Goal: Task Accomplishment & Management: Manage account settings

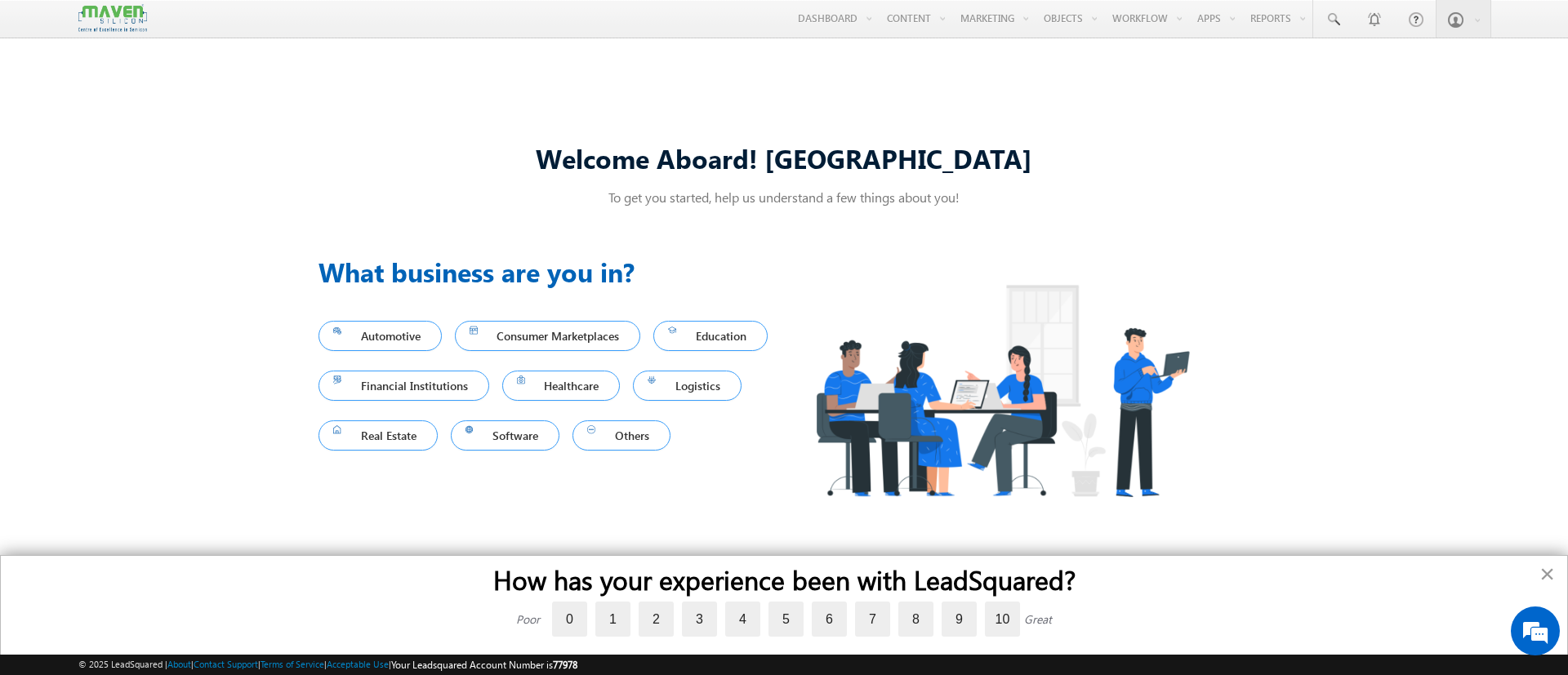
click at [1547, 575] on button "×" at bounding box center [1546, 574] width 15 height 26
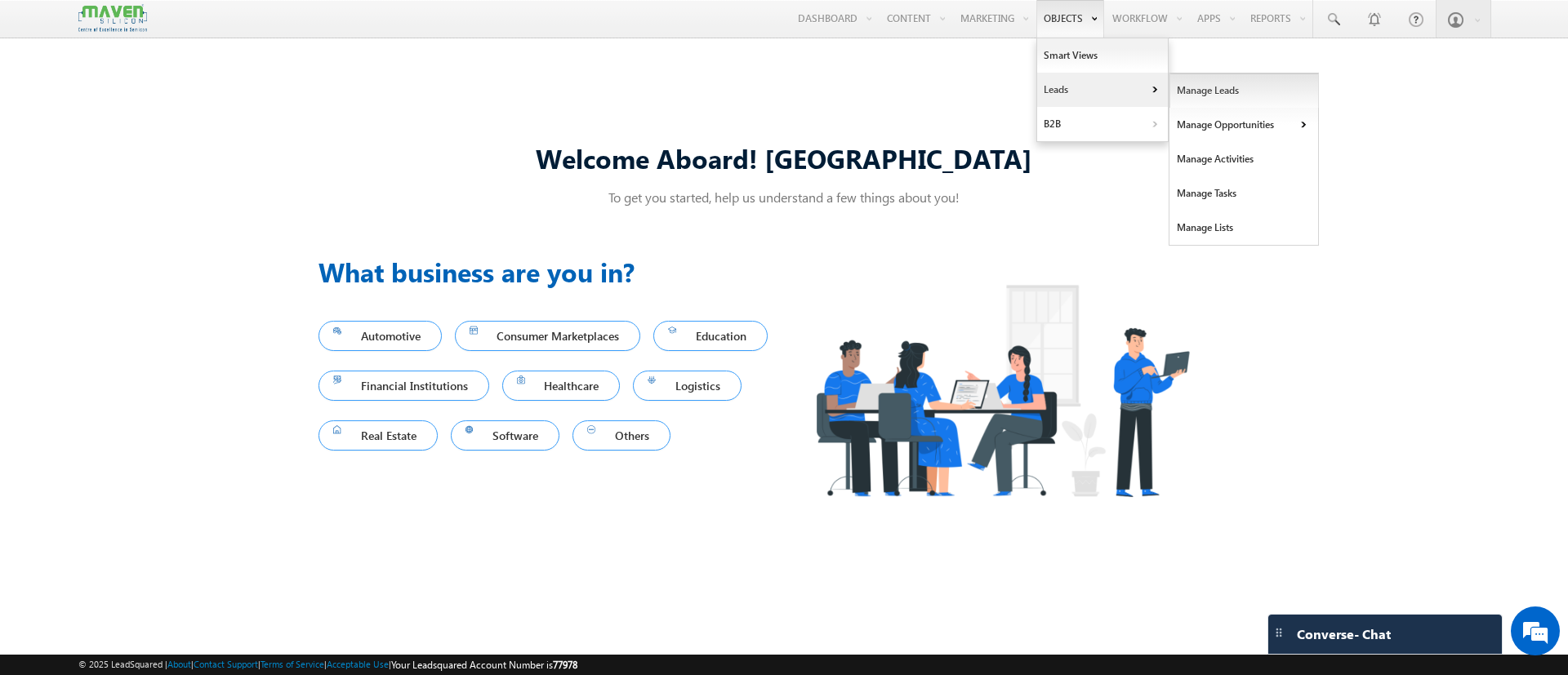
click at [1187, 95] on link "Manage Leads" at bounding box center [1244, 91] width 149 height 34
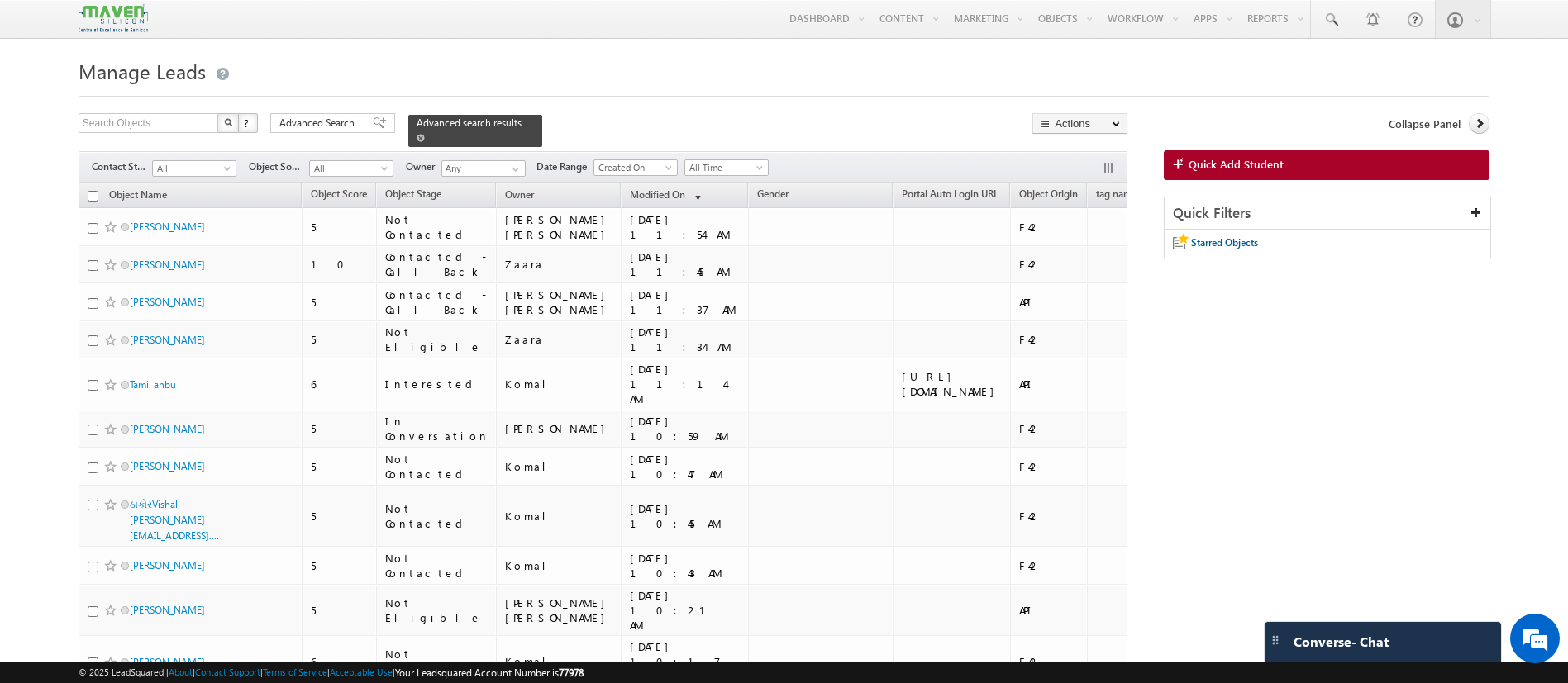
click at [425, 134] on span at bounding box center [420, 138] width 9 height 9
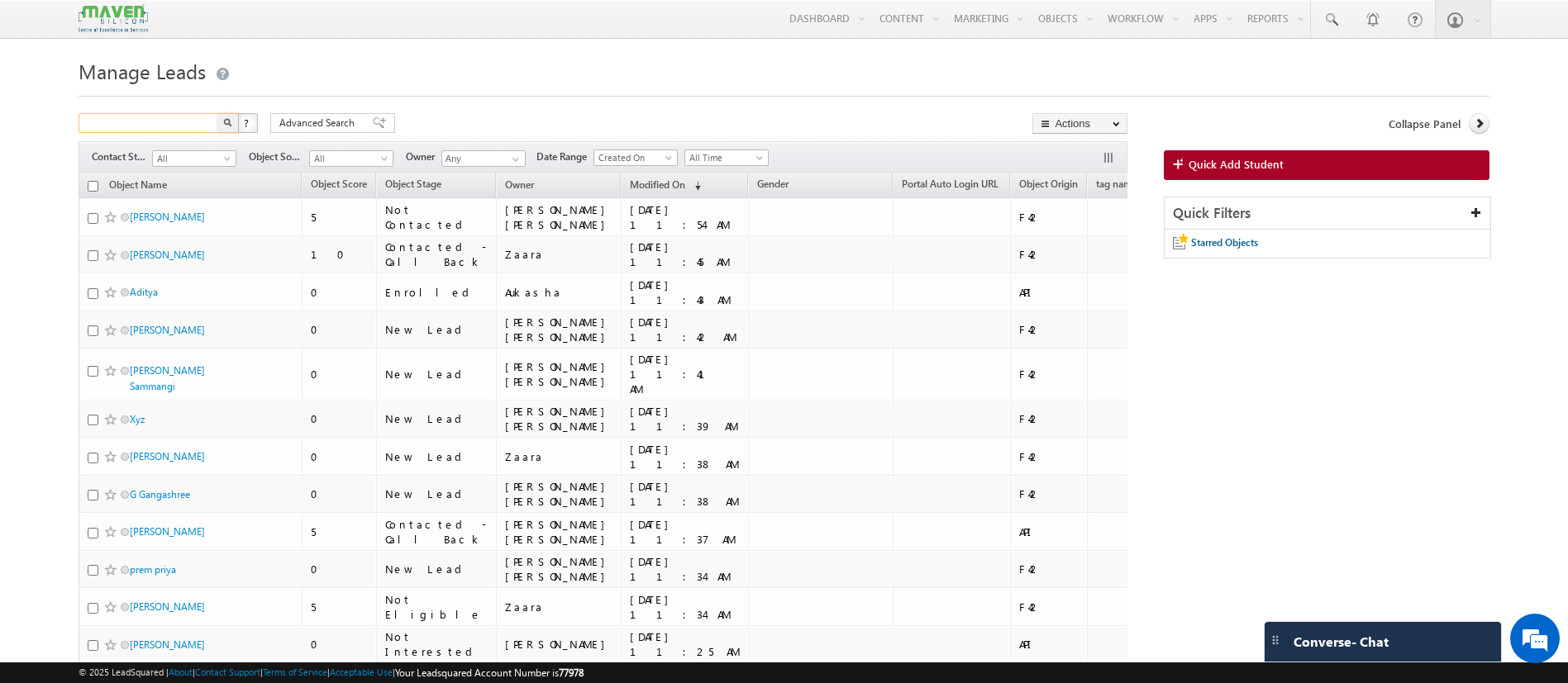
click at [181, 124] on input "text" at bounding box center [149, 123] width 141 height 20
type input "9332011342"
click at [217, 114] on button "button" at bounding box center [227, 123] width 21 height 20
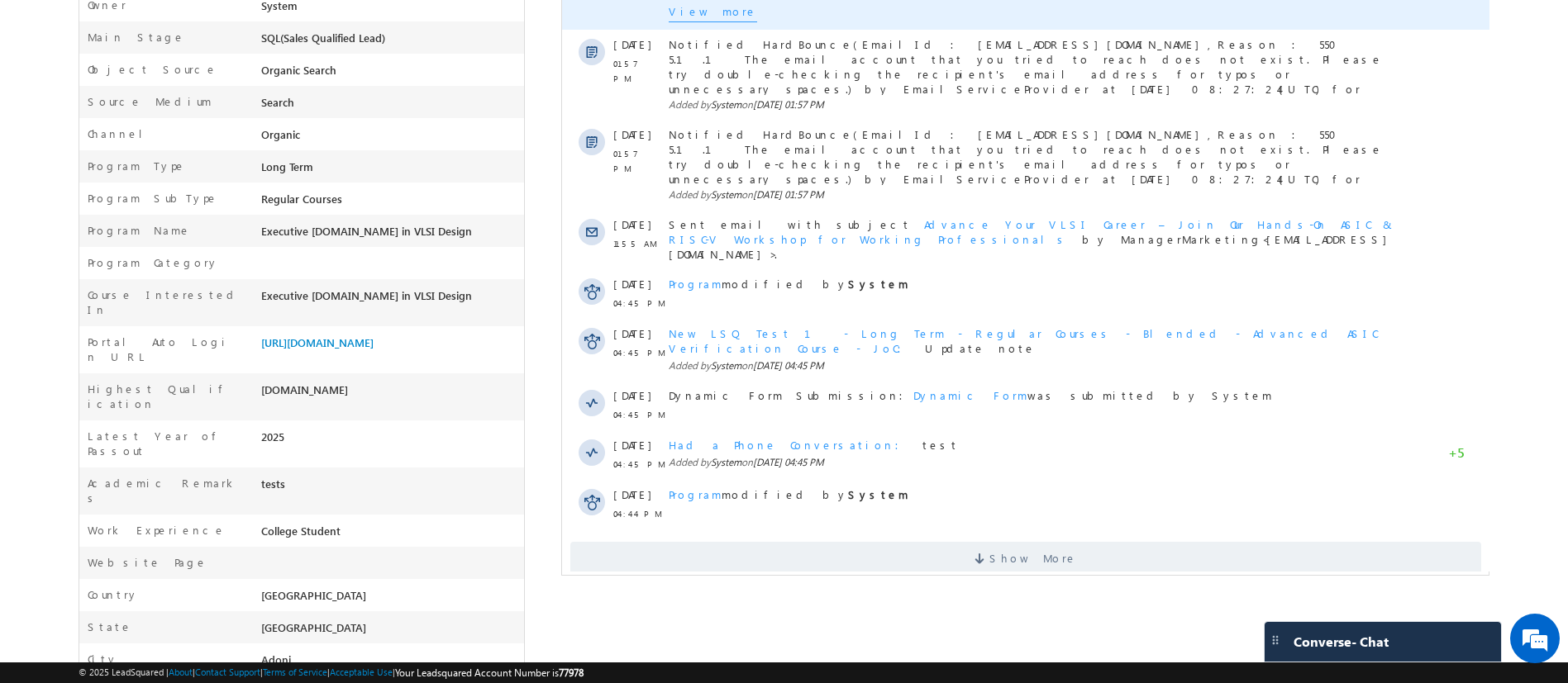
scroll to position [438, 0]
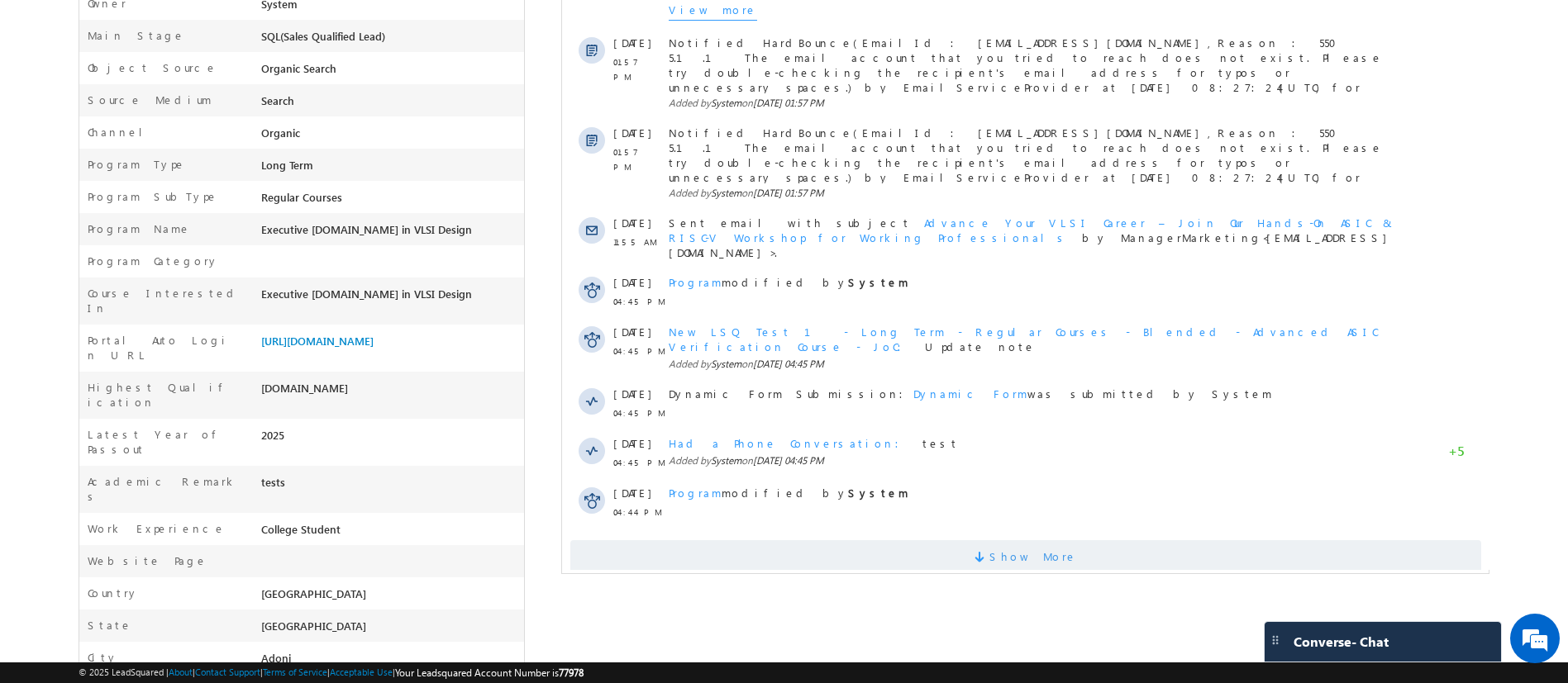
click at [988, 552] on span at bounding box center [981, 560] width 15 height 15
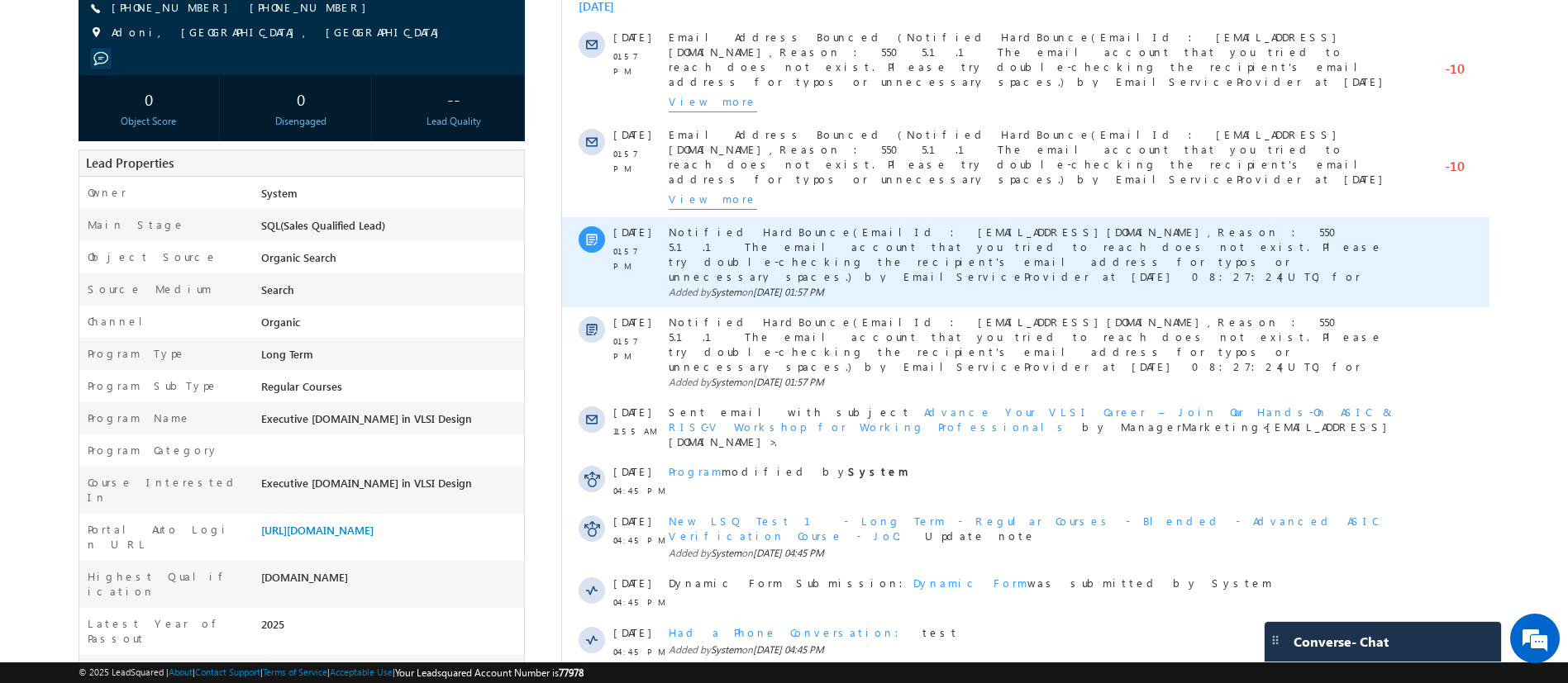
scroll to position [0, 0]
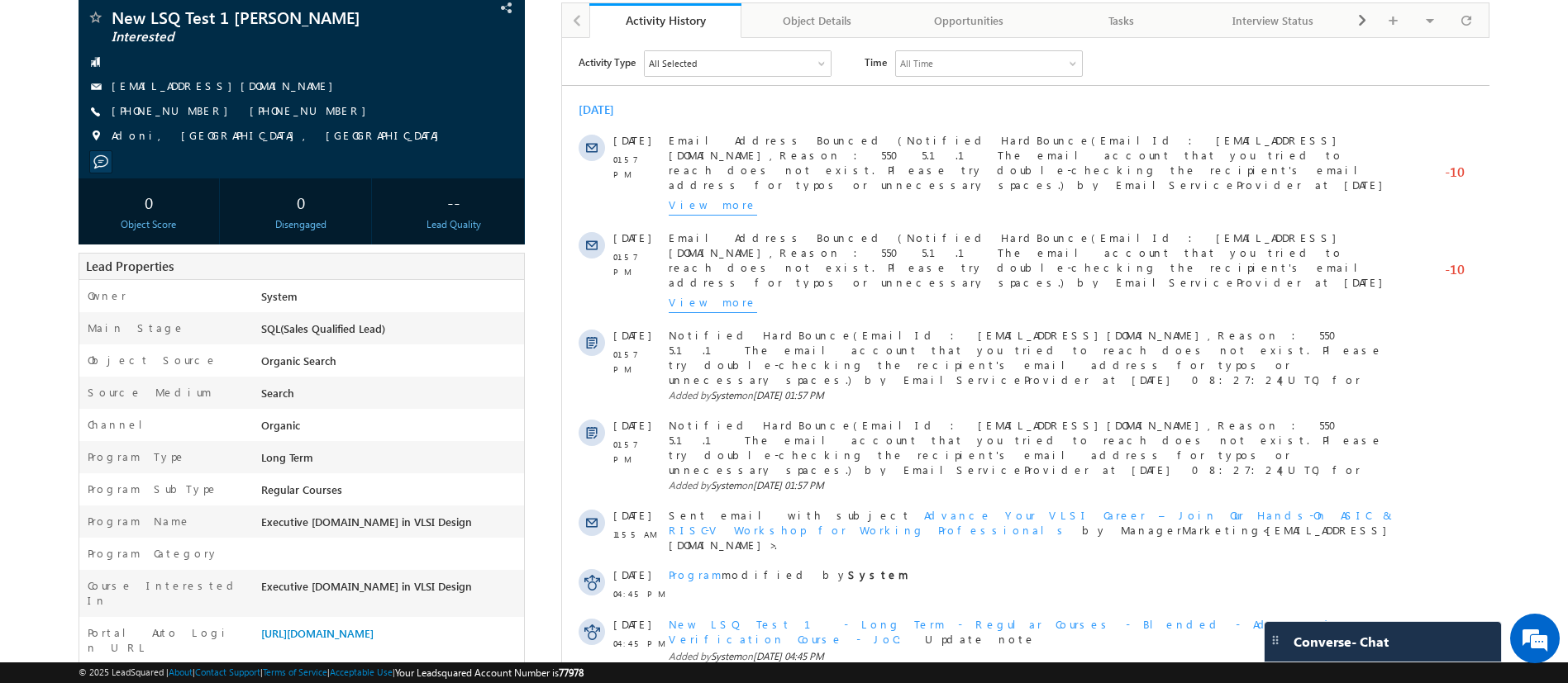
scroll to position [247, 0]
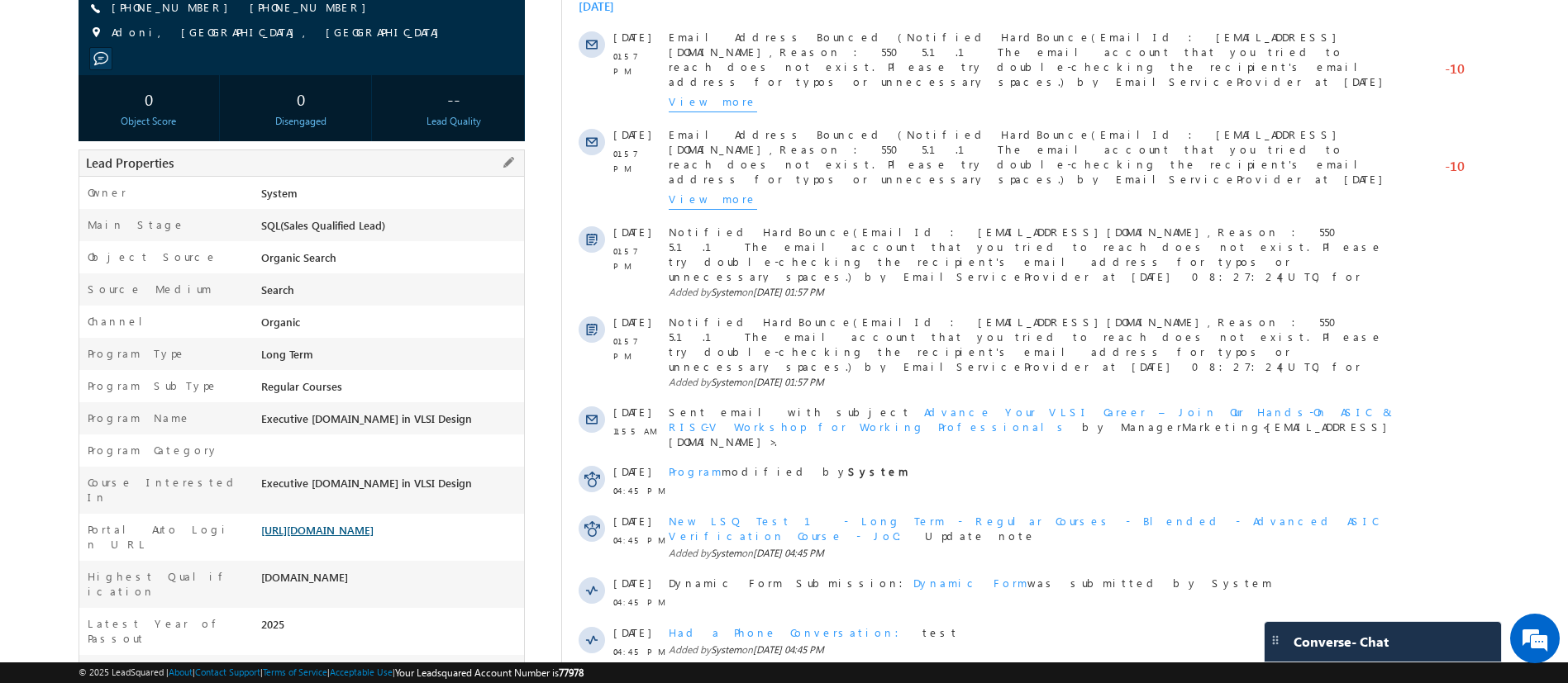
click at [331, 523] on link "[URL][DOMAIN_NAME]" at bounding box center [317, 530] width 113 height 14
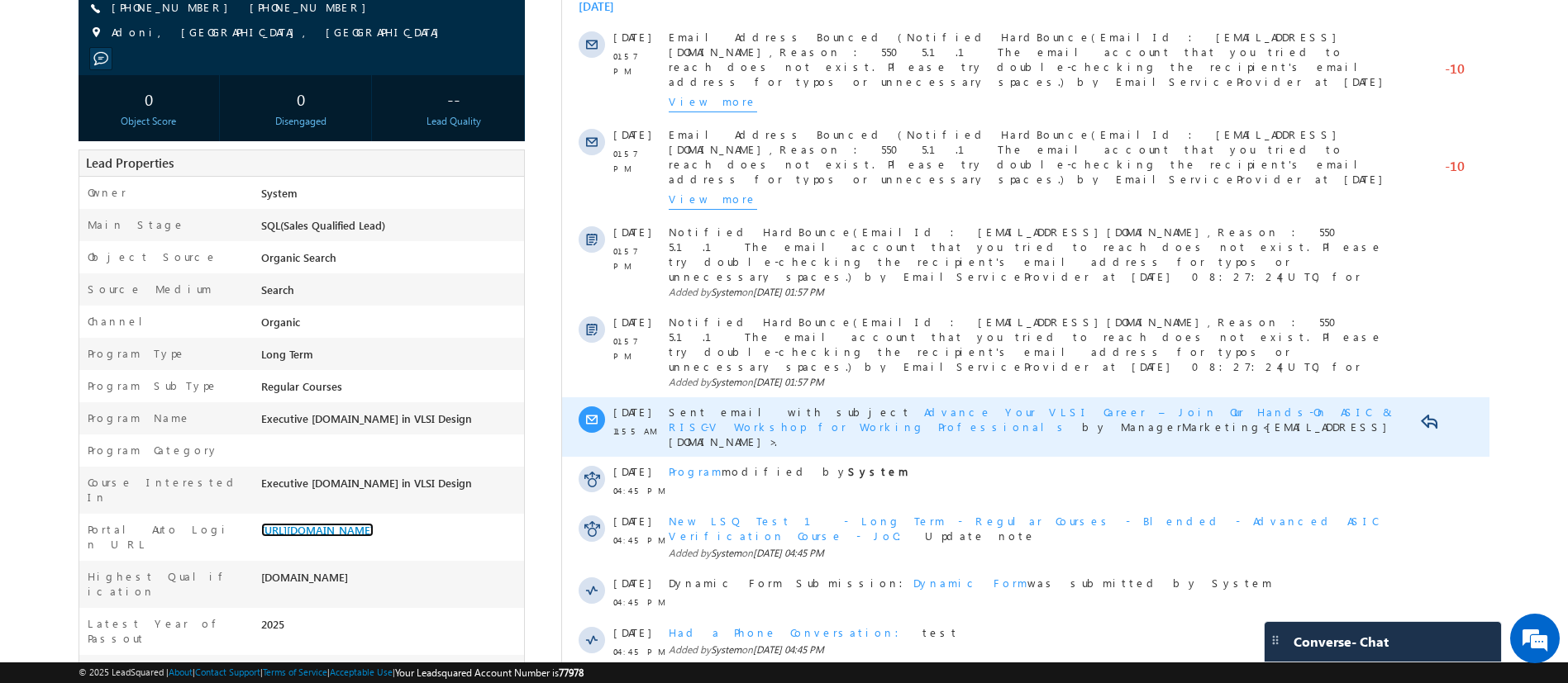
scroll to position [0, 0]
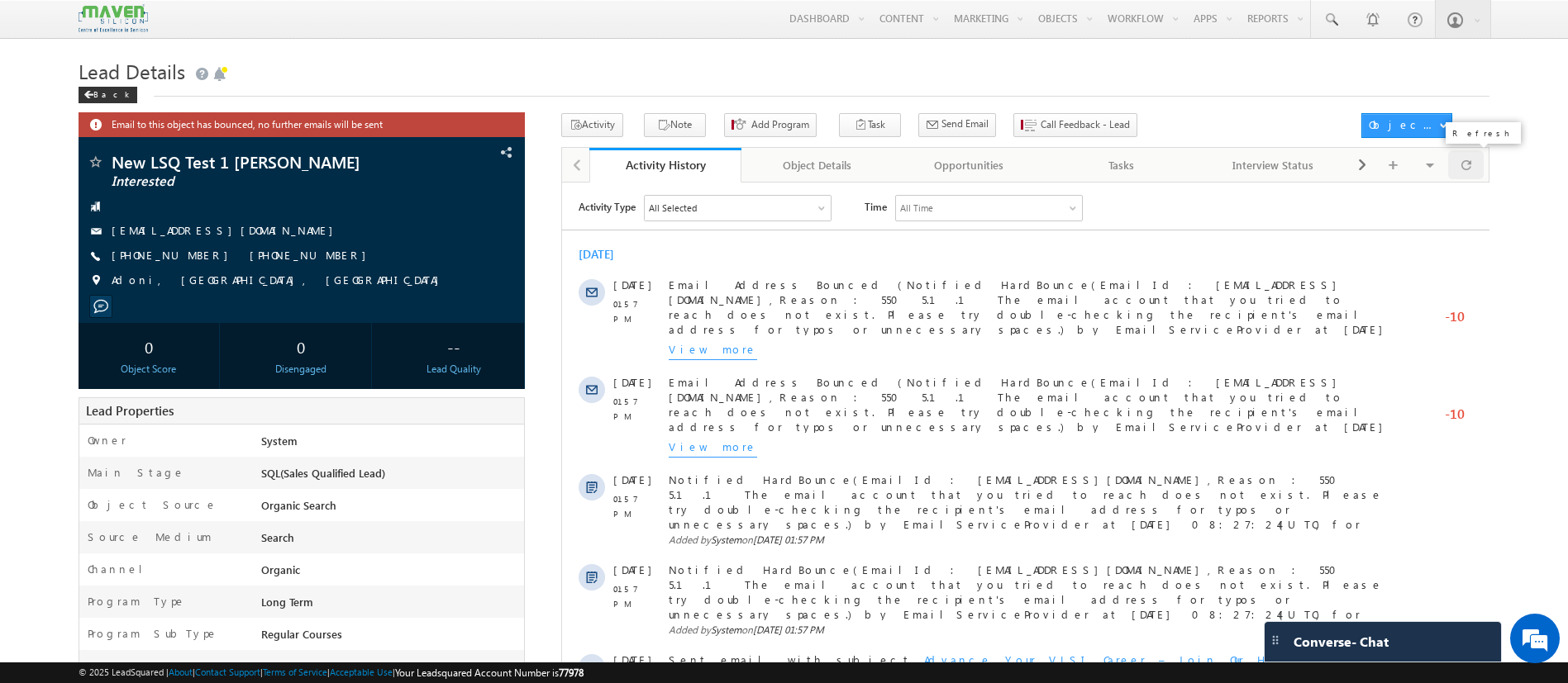
click at [1460, 160] on div at bounding box center [1466, 164] width 36 height 29
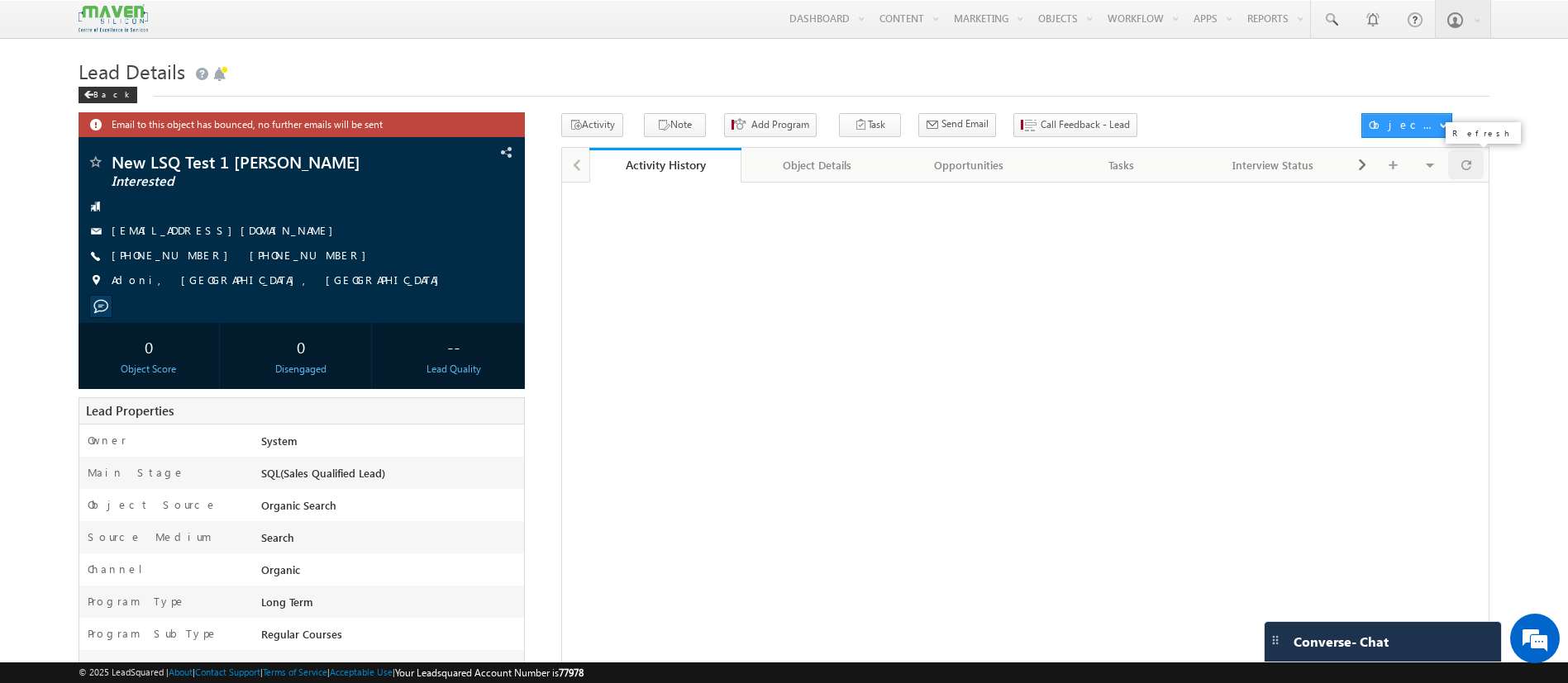
click at [1460, 161] on div at bounding box center [1466, 164] width 36 height 29
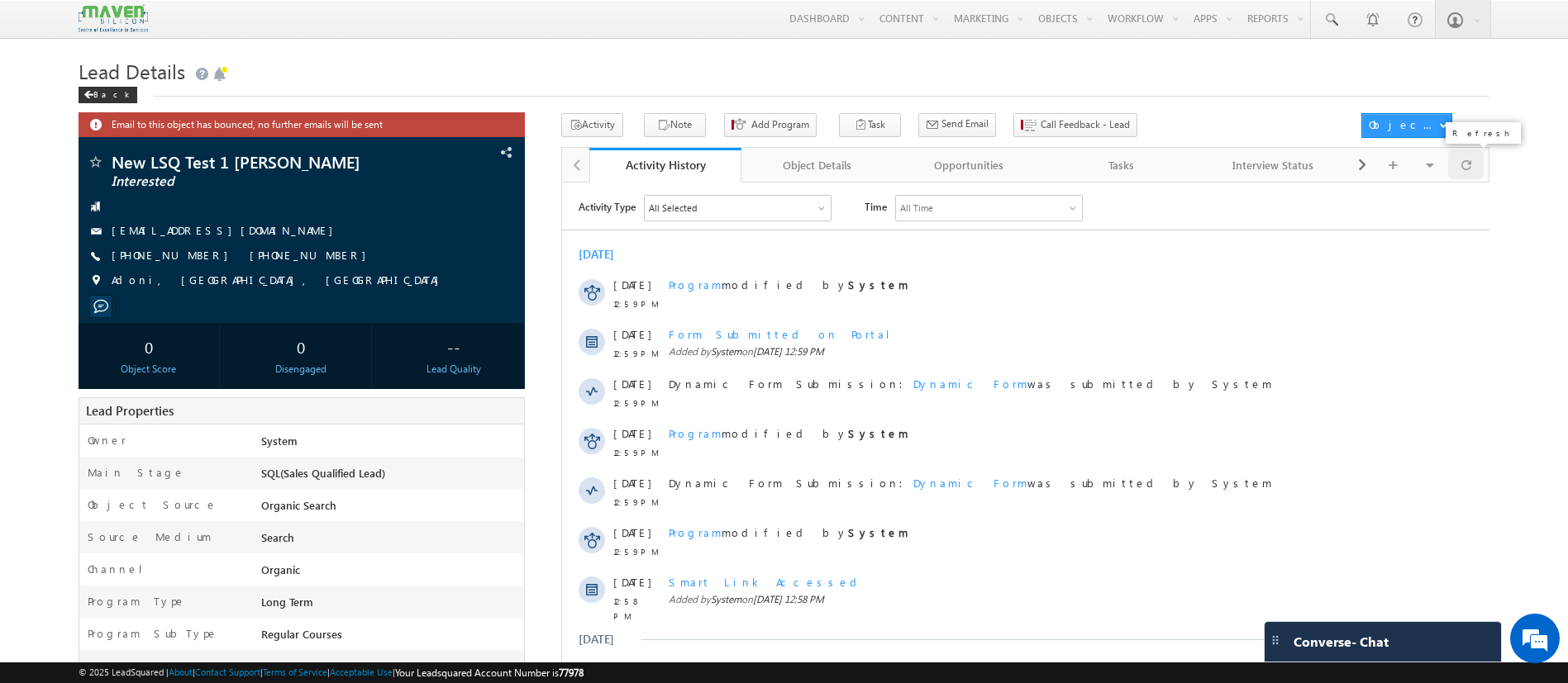
click at [1460, 162] on div at bounding box center [1466, 164] width 36 height 29
click at [1460, 163] on div at bounding box center [1466, 164] width 36 height 29
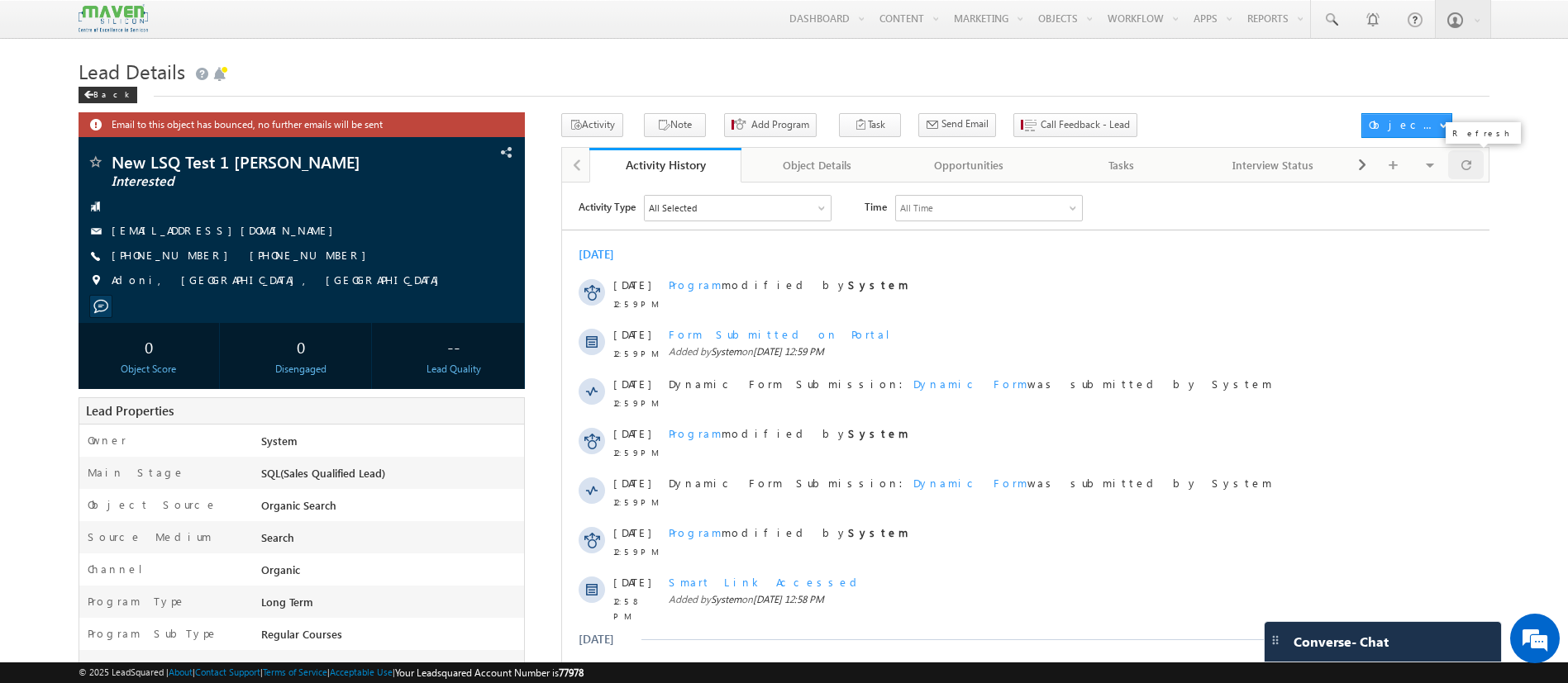
click at [1460, 163] on div at bounding box center [1466, 164] width 36 height 29
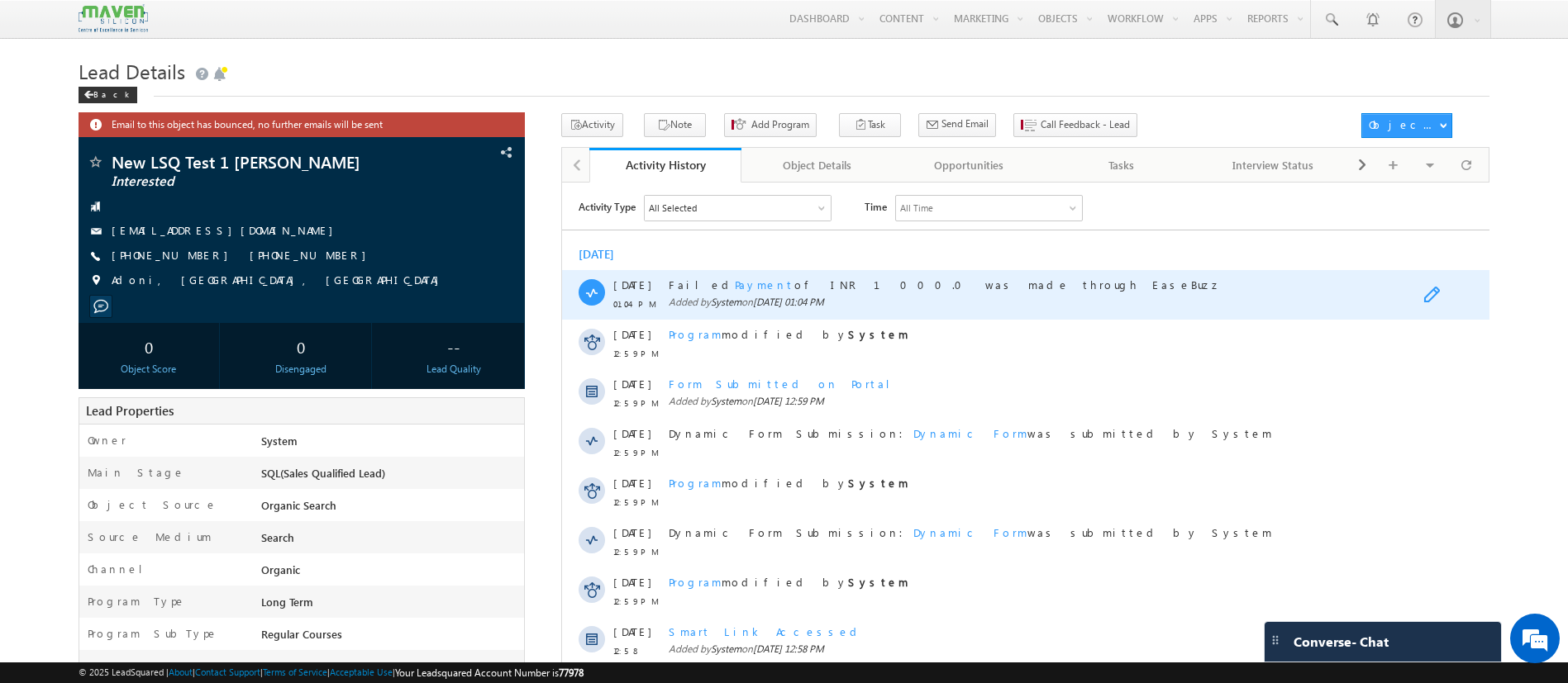
click at [1436, 296] on span at bounding box center [1435, 295] width 26 height 20
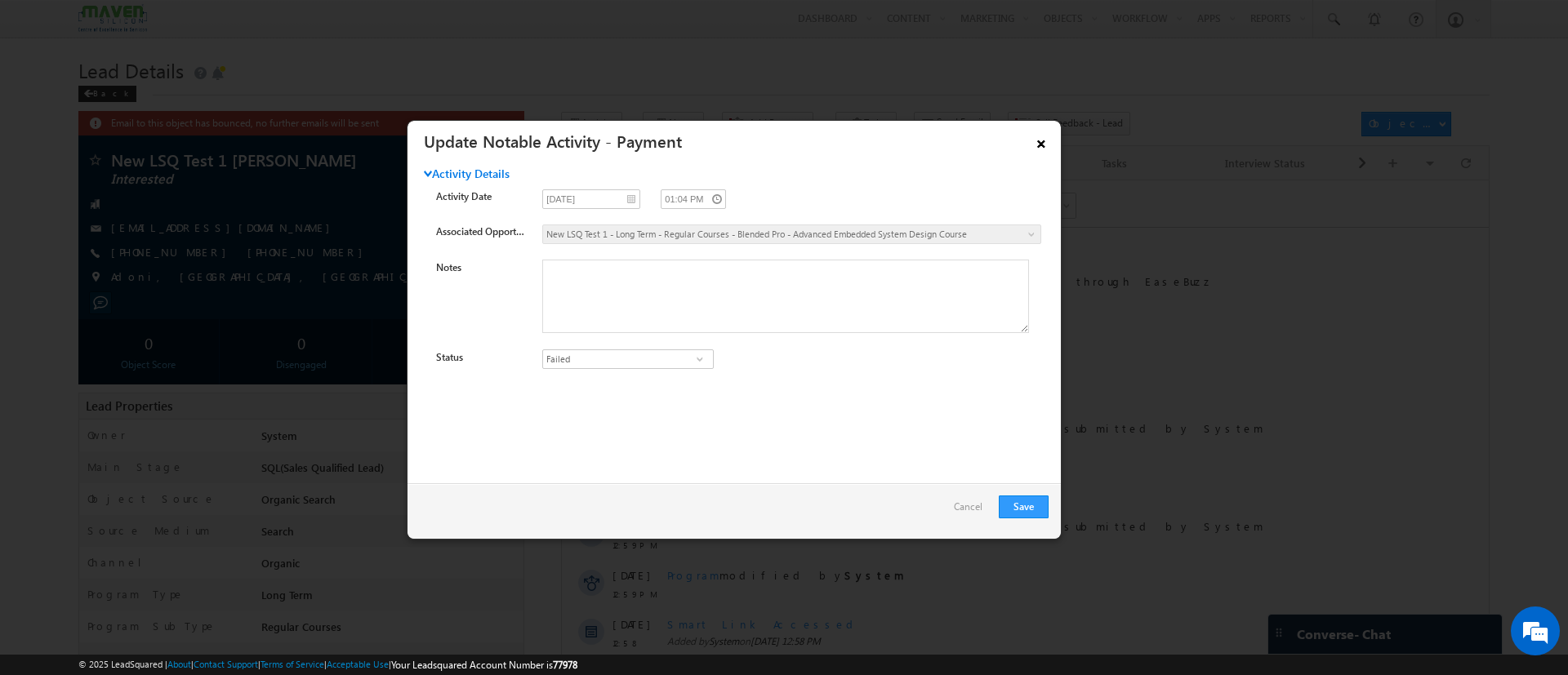
click at [1043, 136] on link "×" at bounding box center [1040, 141] width 27 height 28
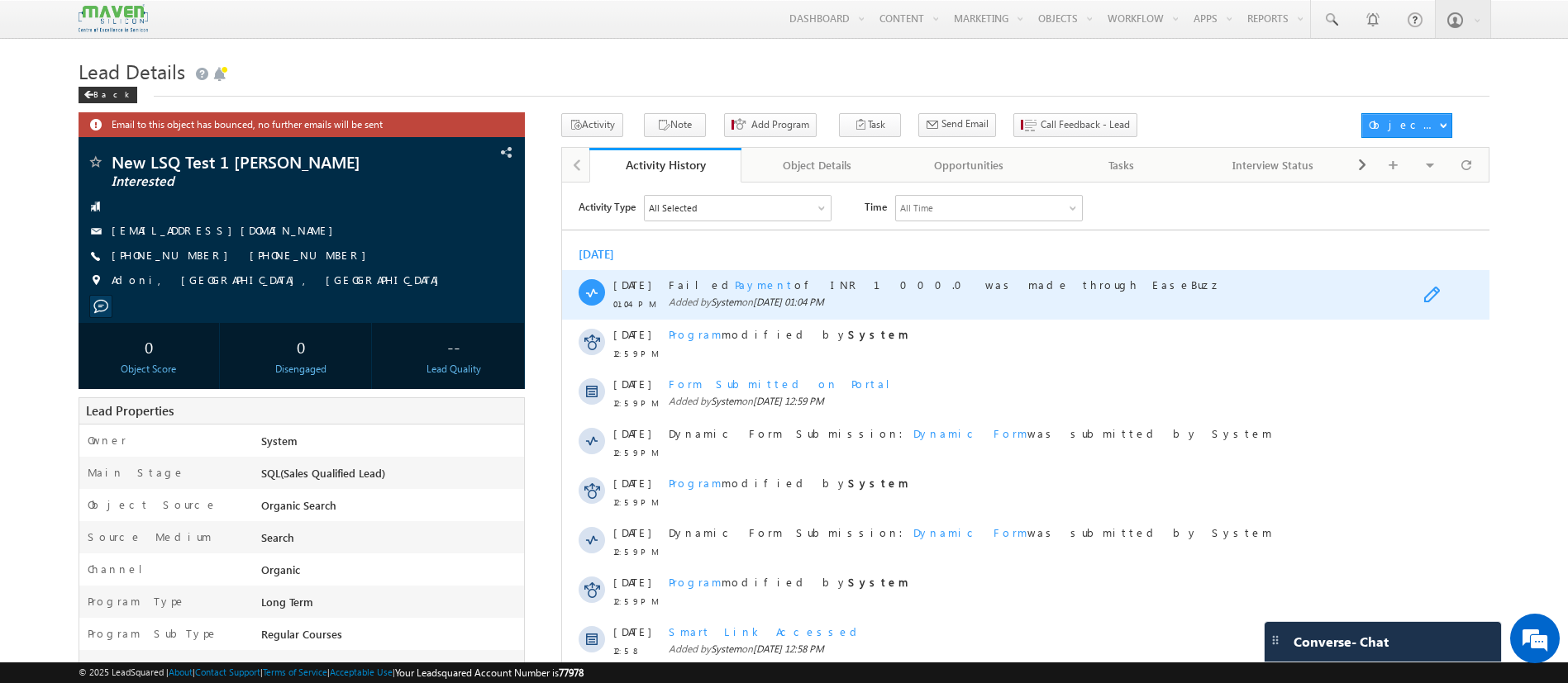
click at [1426, 293] on span at bounding box center [1435, 295] width 26 height 20
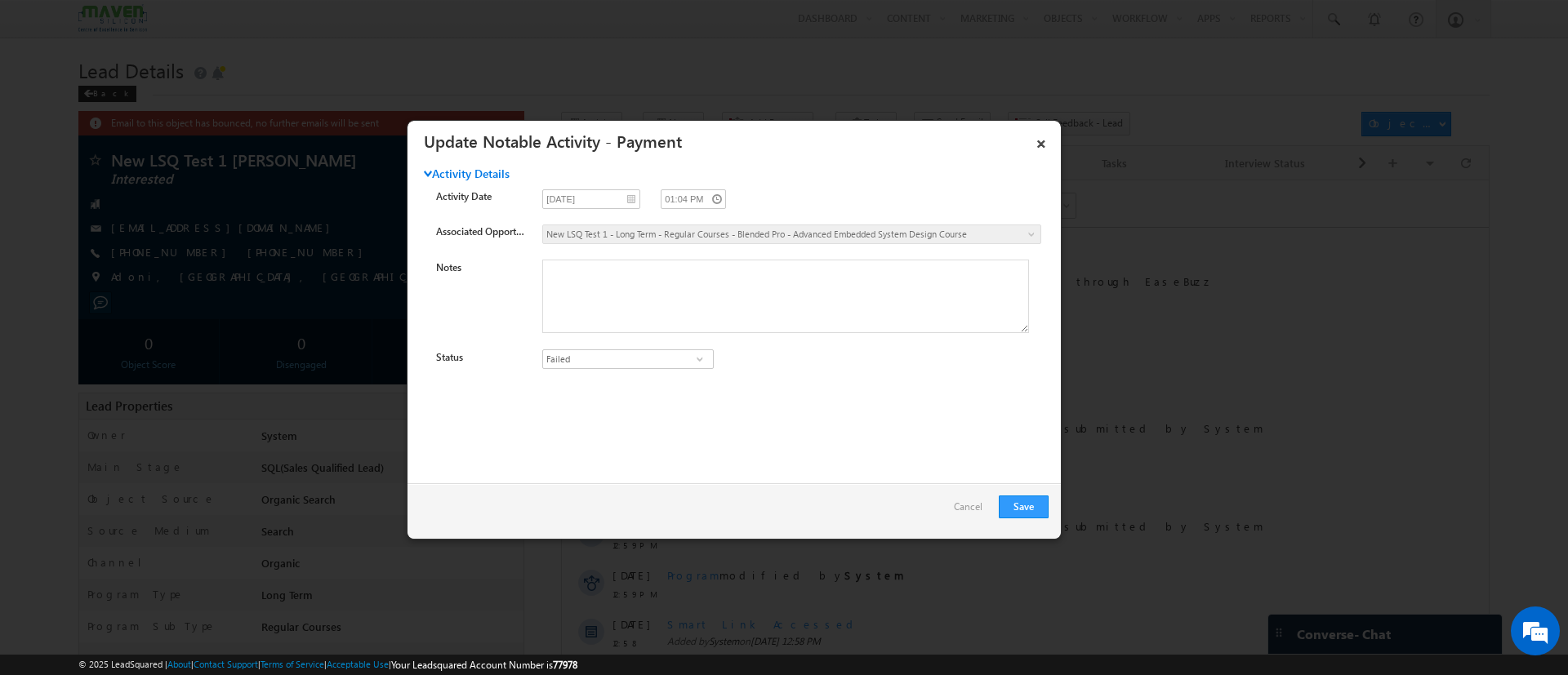
click at [692, 360] on span at bounding box center [700, 360] width 16 height 13
click at [639, 384] on link "Success" at bounding box center [627, 379] width 171 height 19
type input "Success"
click at [1014, 506] on button "Save" at bounding box center [1023, 507] width 50 height 23
